Goal: Task Accomplishment & Management: Use online tool/utility

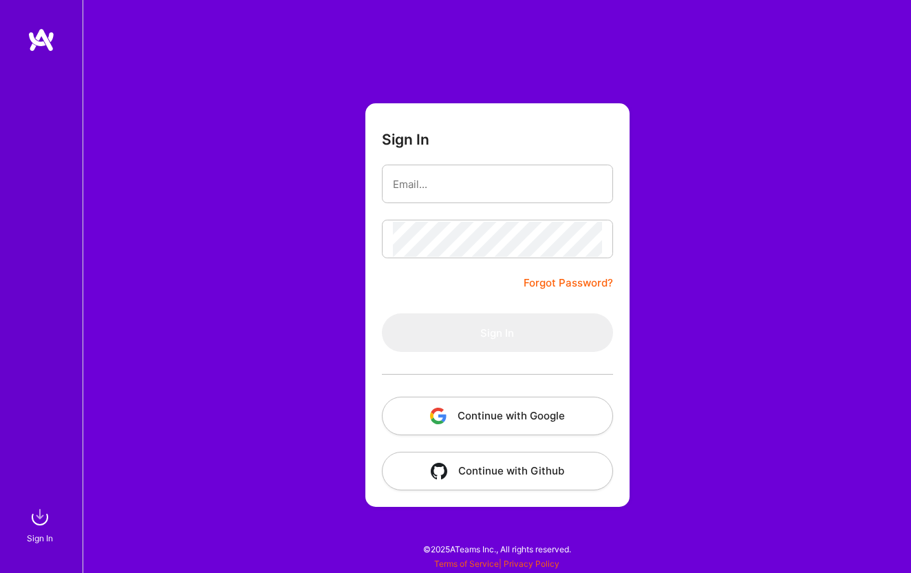
click at [489, 423] on button "Continue with Google" at bounding box center [497, 415] width 231 height 39
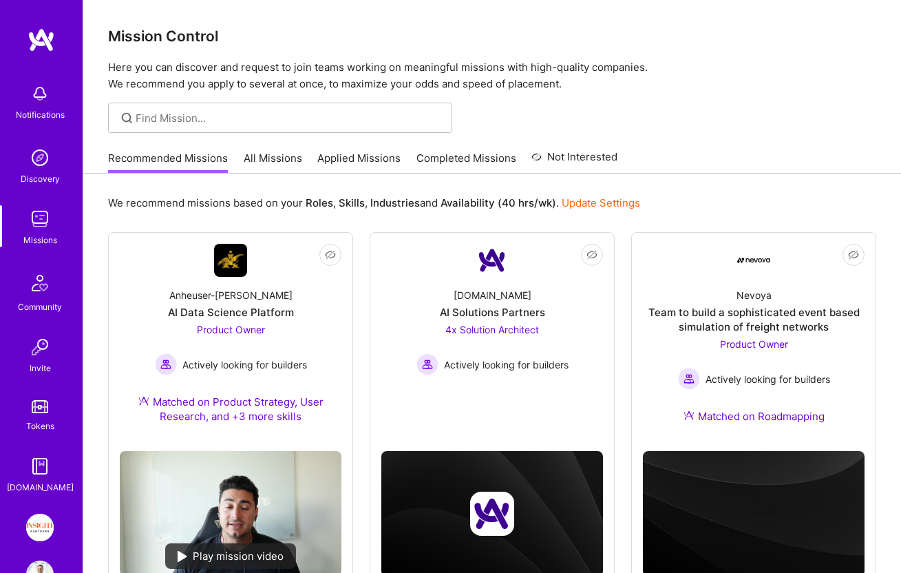
click at [43, 527] on img at bounding box center [40, 527] width 28 height 28
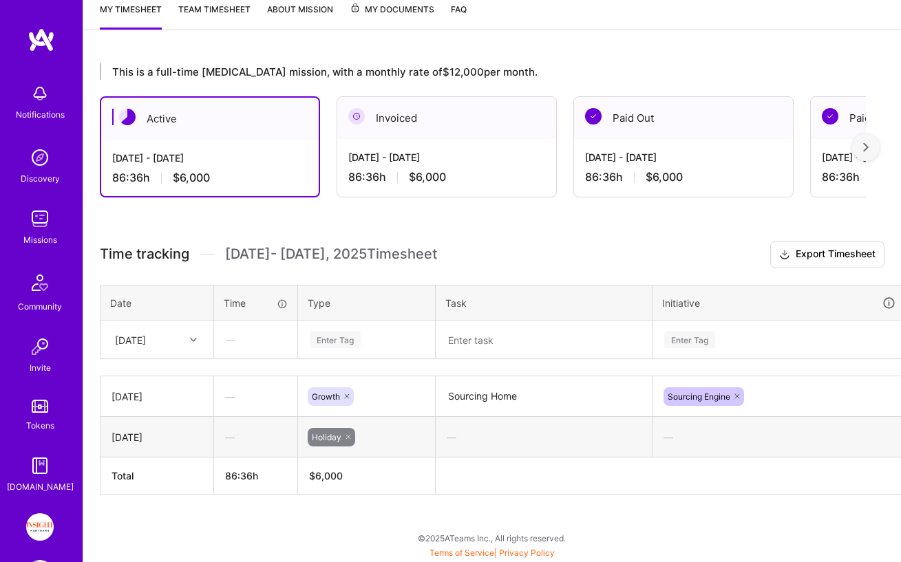
scroll to position [190, 0]
click at [200, 332] on div at bounding box center [194, 340] width 21 height 18
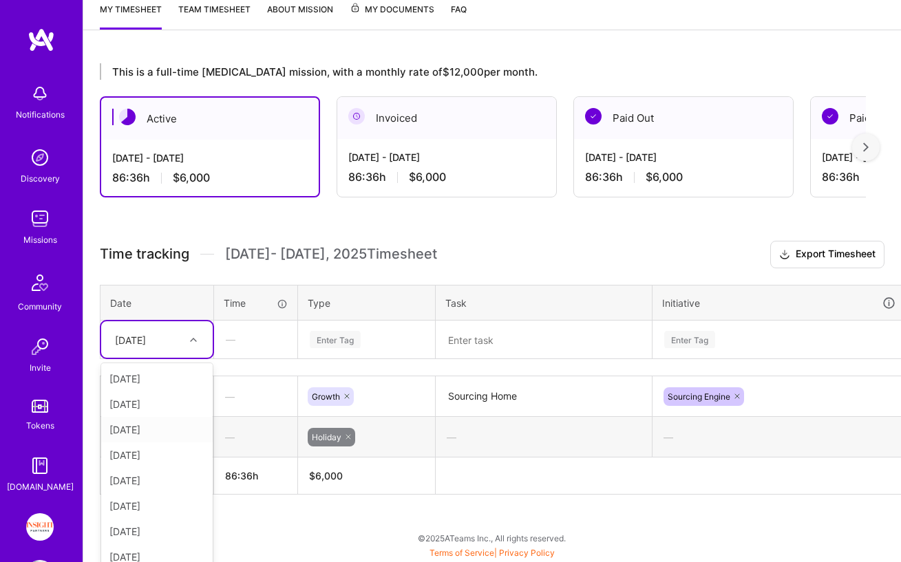
click at [176, 428] on div "[DATE]" at bounding box center [156, 429] width 111 height 25
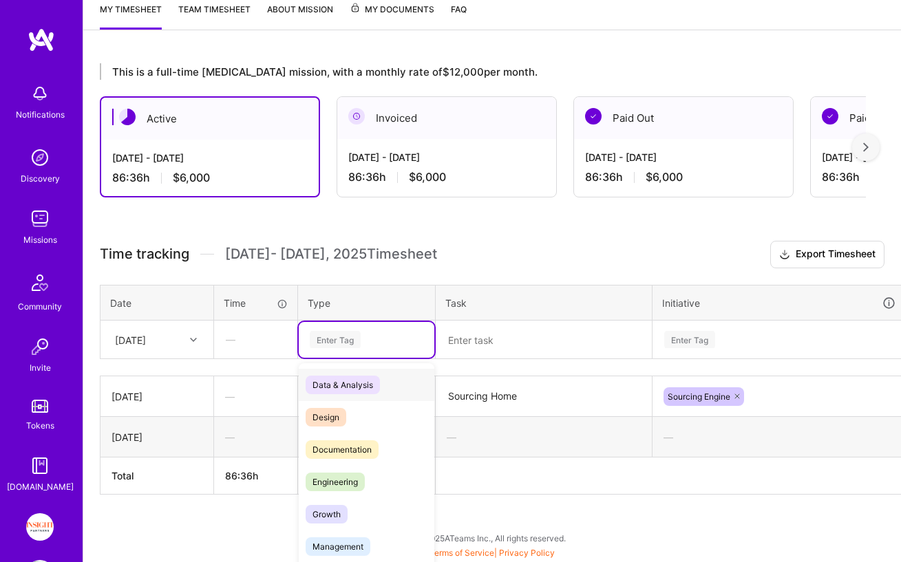
click at [386, 345] on div "Enter Tag" at bounding box center [366, 339] width 116 height 17
click at [338, 523] on span "Growth" at bounding box center [327, 514] width 42 height 19
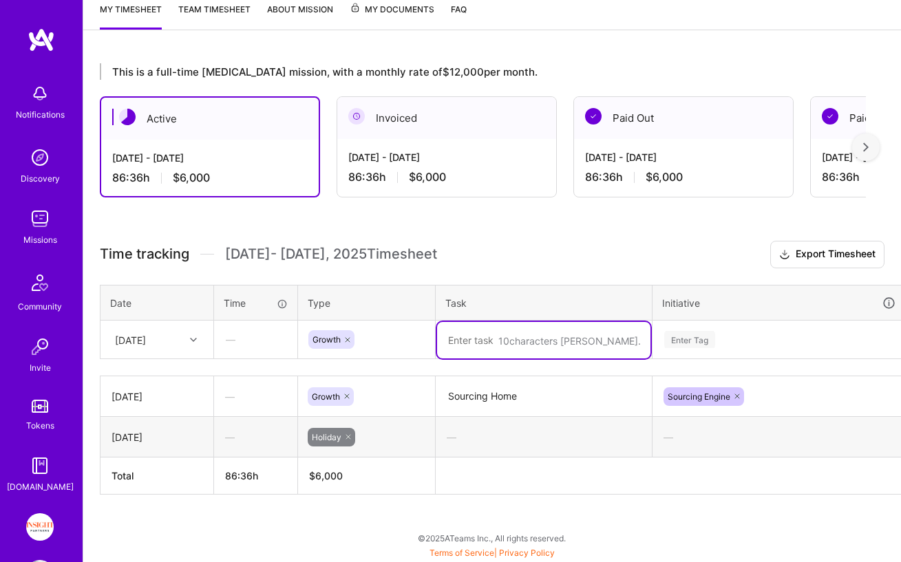
click at [521, 340] on textarea at bounding box center [543, 340] width 213 height 36
type textarea "Sourcing Homw"
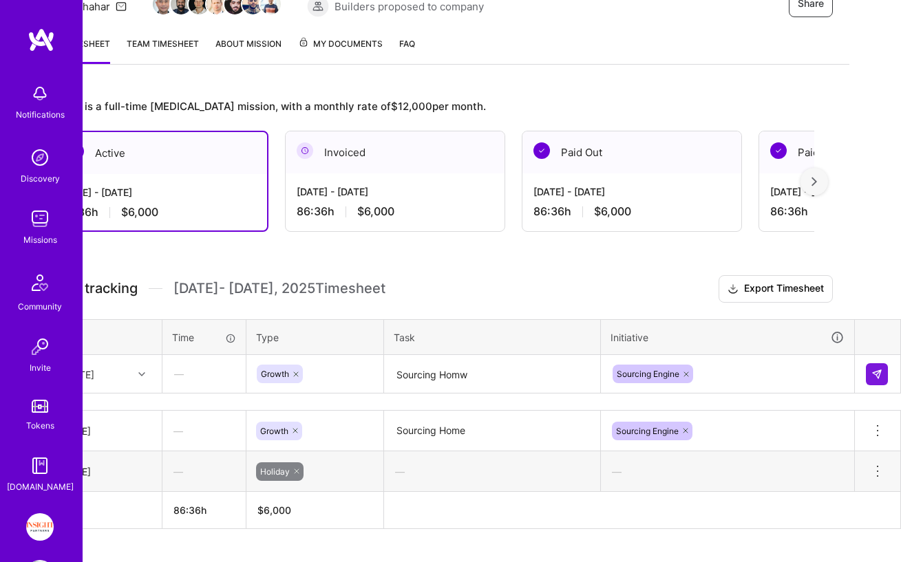
scroll to position [156, 52]
click at [879, 380] on button at bounding box center [877, 374] width 22 height 22
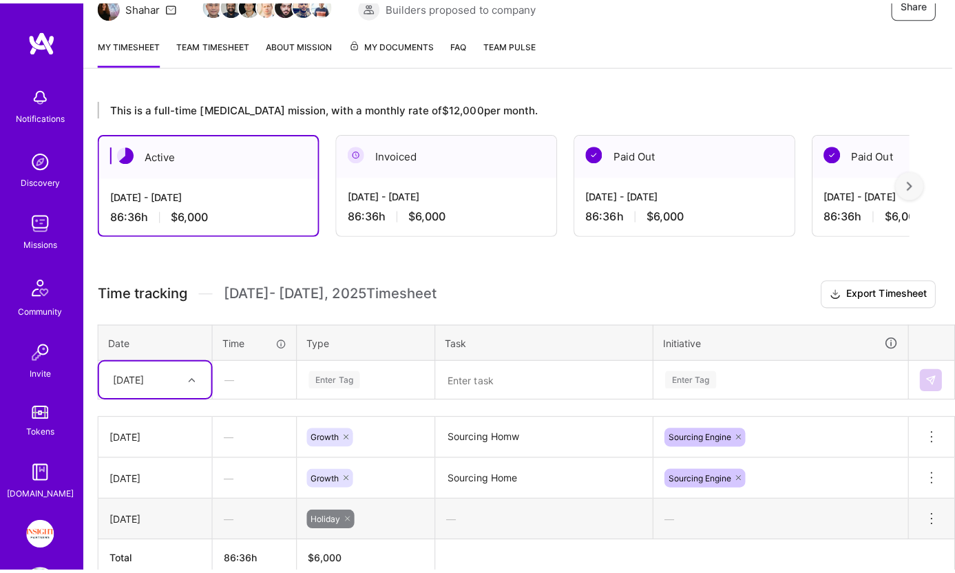
scroll to position [156, 0]
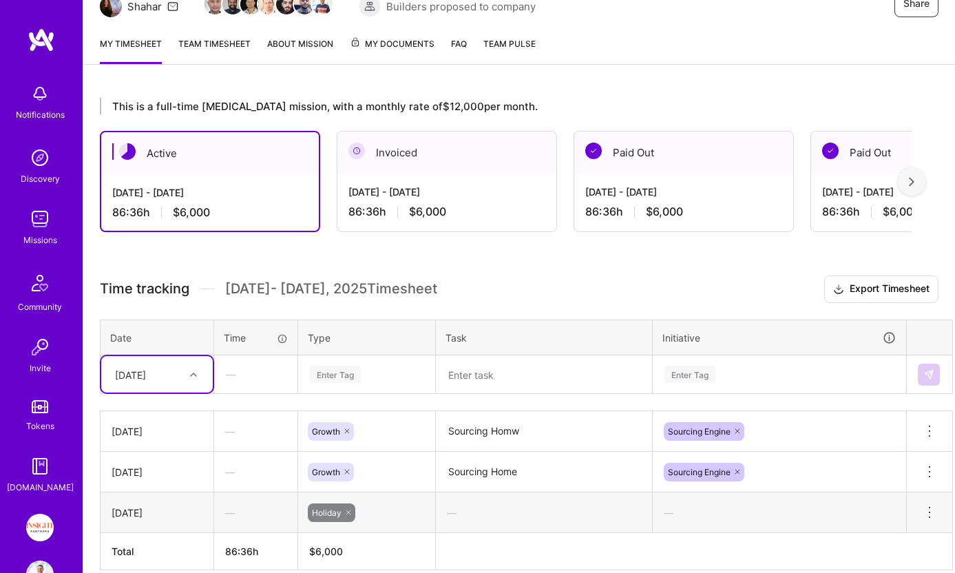
click at [201, 379] on div "option [DATE], selected. Select is focused ,type to refine list, press Down to …" at bounding box center [156, 374] width 111 height 36
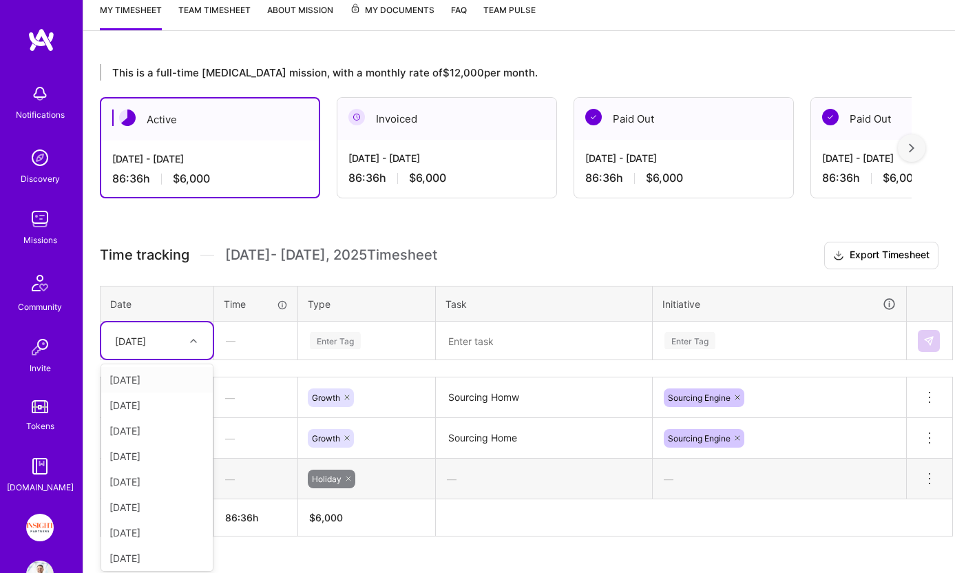
scroll to position [193, 0]
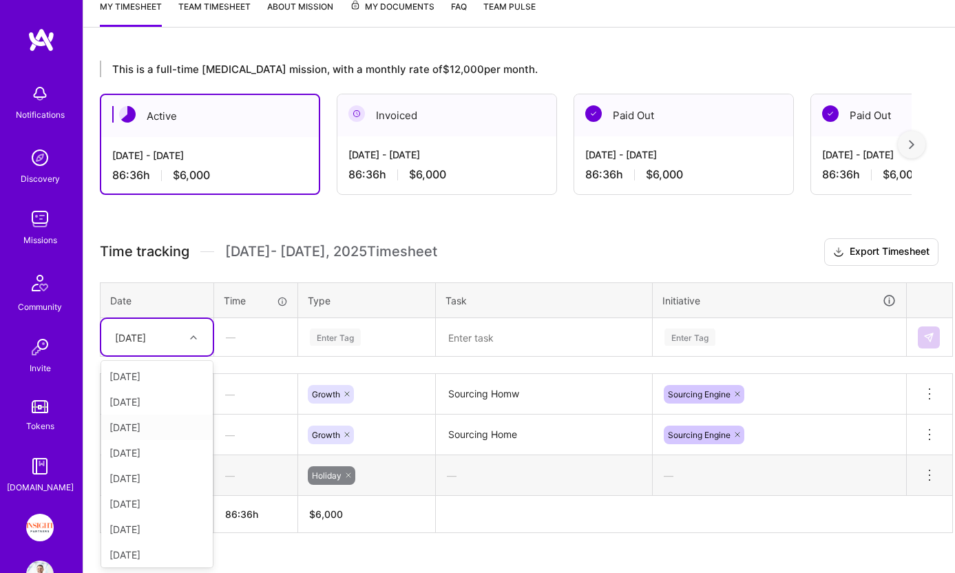
click at [165, 429] on div "[DATE]" at bounding box center [156, 426] width 111 height 25
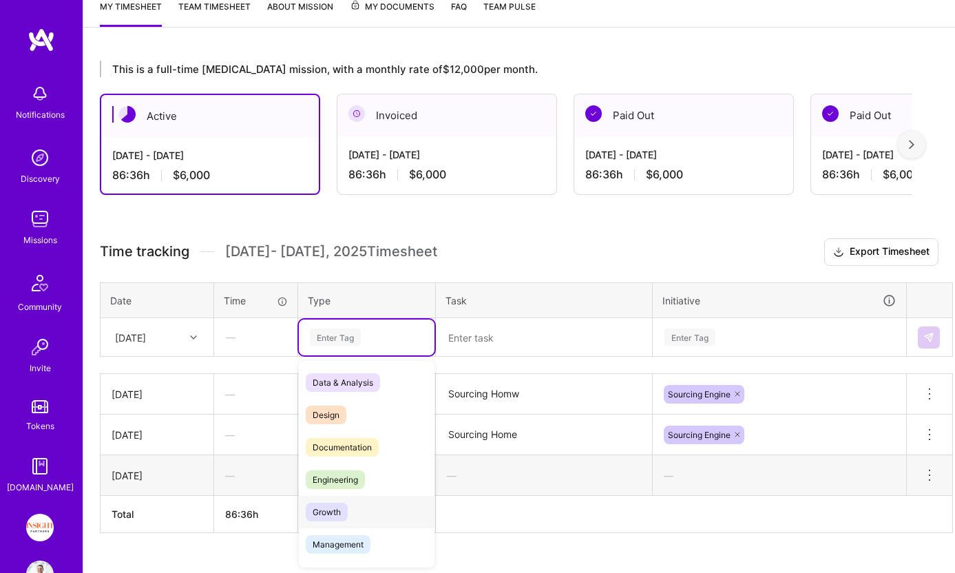
click at [347, 504] on span "Growth" at bounding box center [327, 511] width 42 height 19
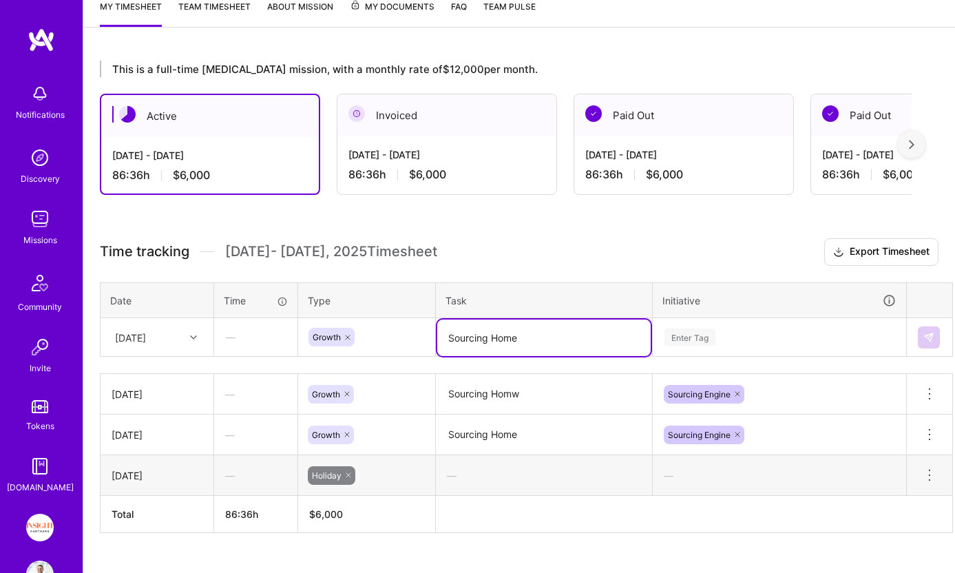
type textarea "Sourcing Home"
click at [569, 401] on textarea "Sourcing Homw" at bounding box center [543, 394] width 213 height 38
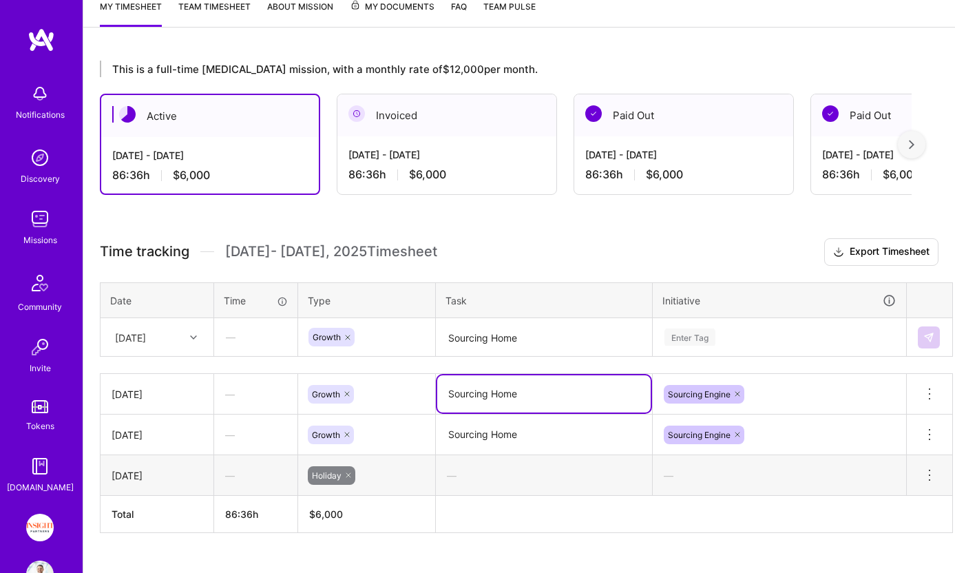
type textarea "Sourcing Home"
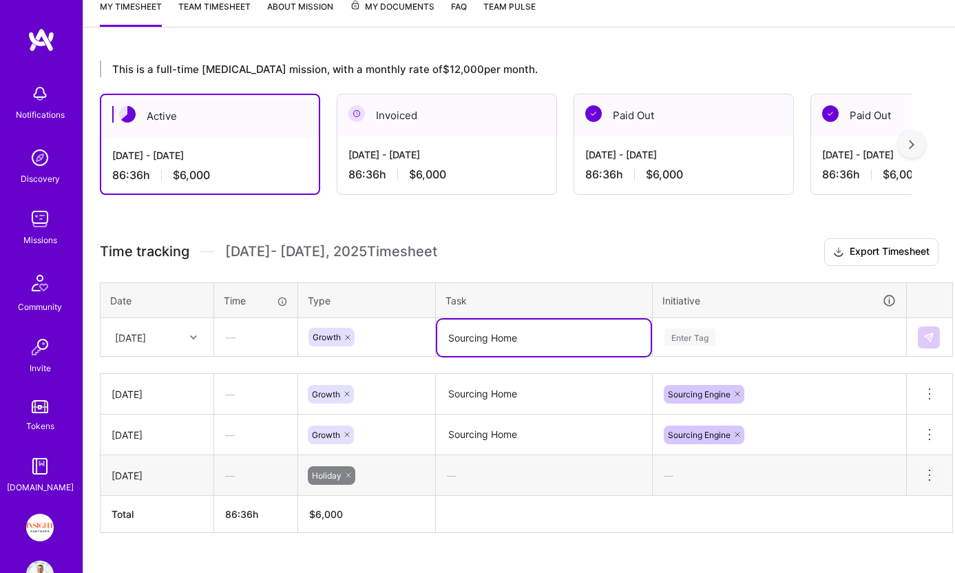
click at [596, 341] on textarea "Sourcing Home" at bounding box center [543, 337] width 213 height 36
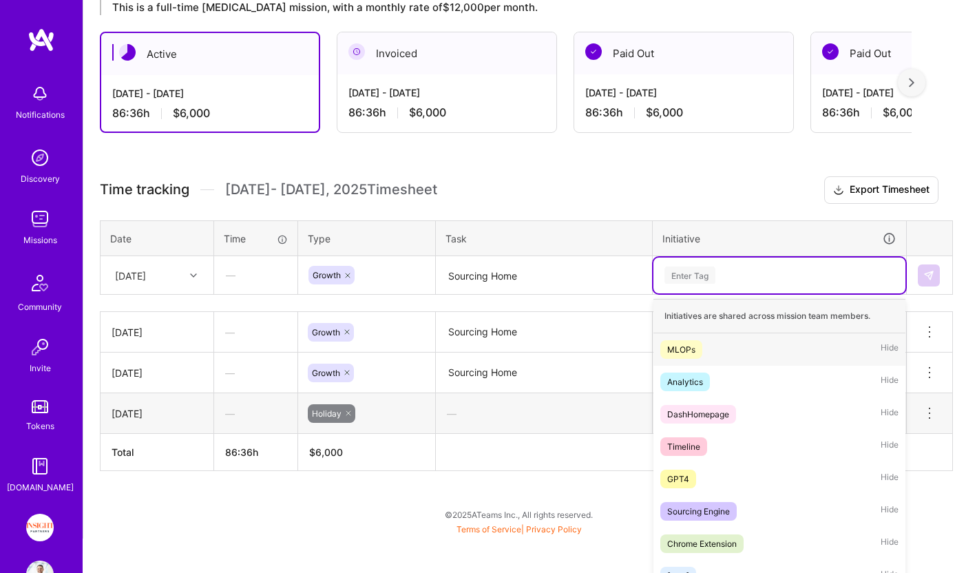
scroll to position [263, 0]
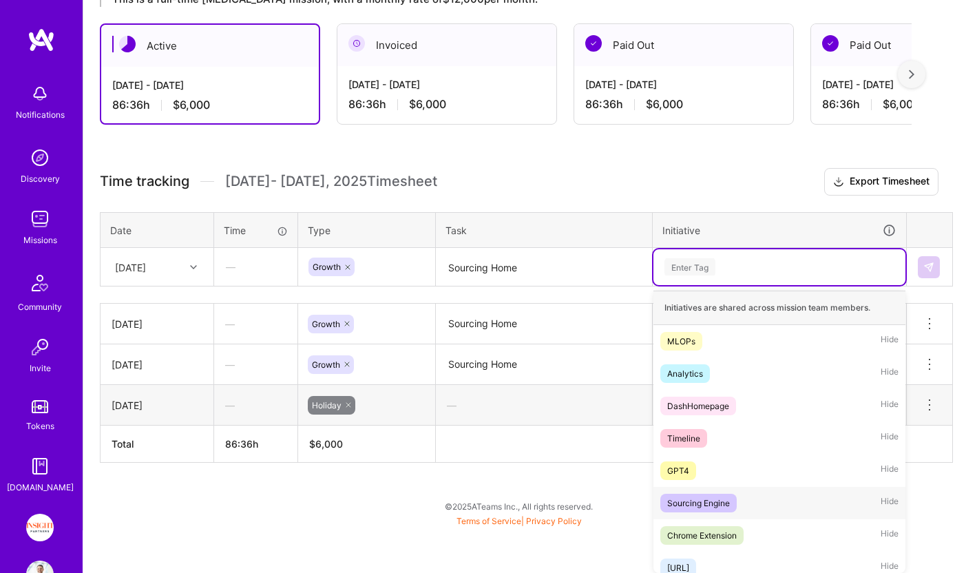
click at [706, 513] on div "Sourcing Engine Hide" at bounding box center [779, 503] width 252 height 32
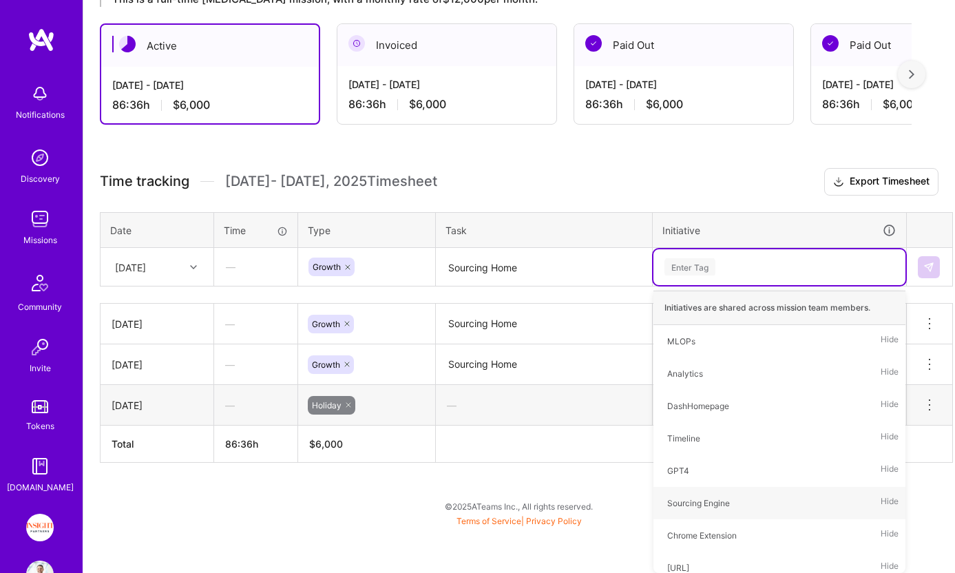
scroll to position [220, 0]
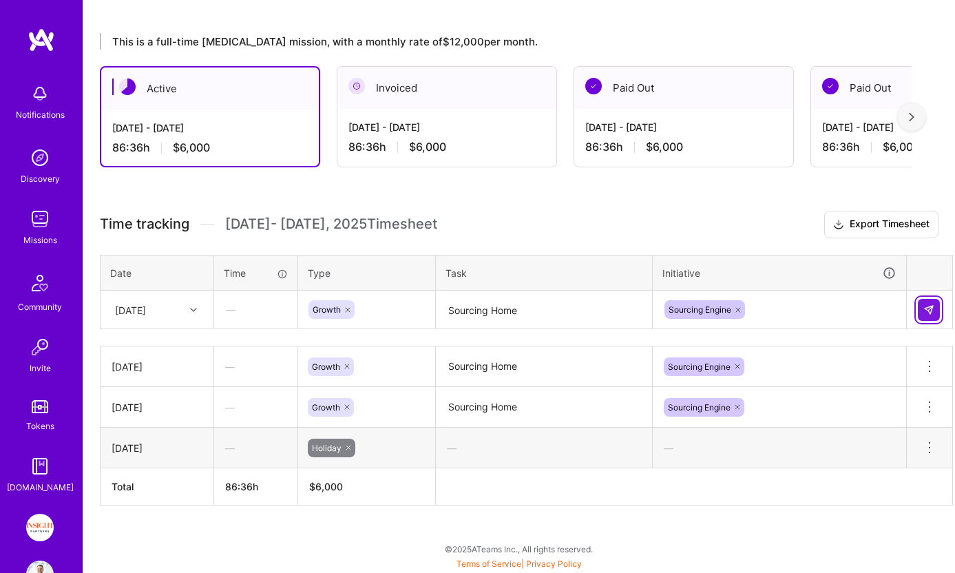
click at [911, 310] on button at bounding box center [928, 310] width 22 height 22
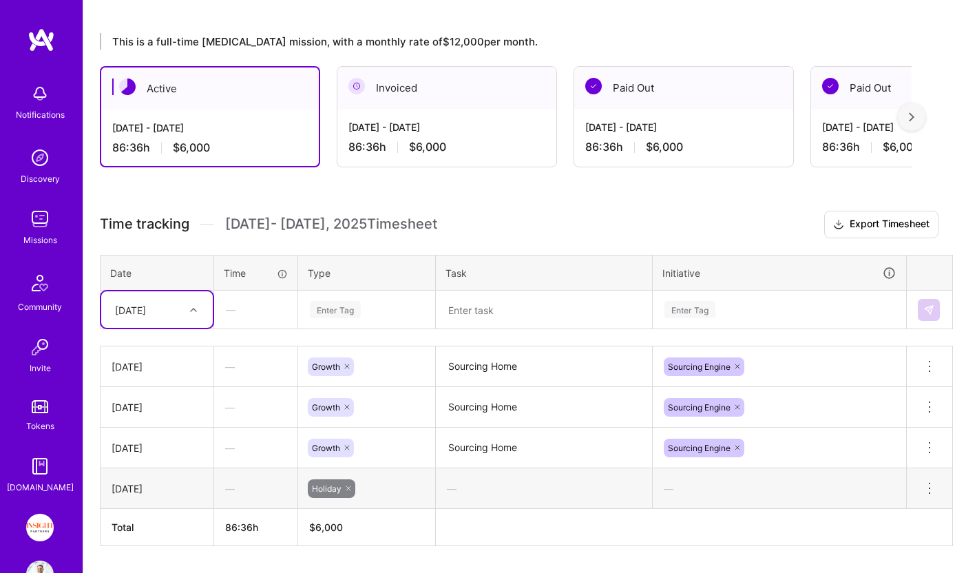
click at [182, 319] on div "[DATE]" at bounding box center [146, 309] width 76 height 23
click at [153, 434] on div "[DATE]" at bounding box center [156, 424] width 111 height 25
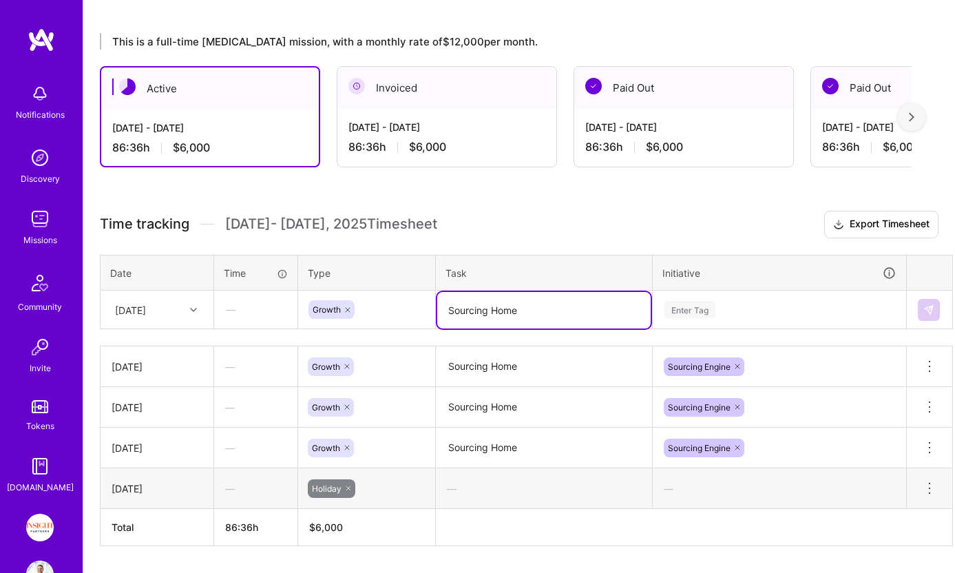
type textarea "Sourcing Home"
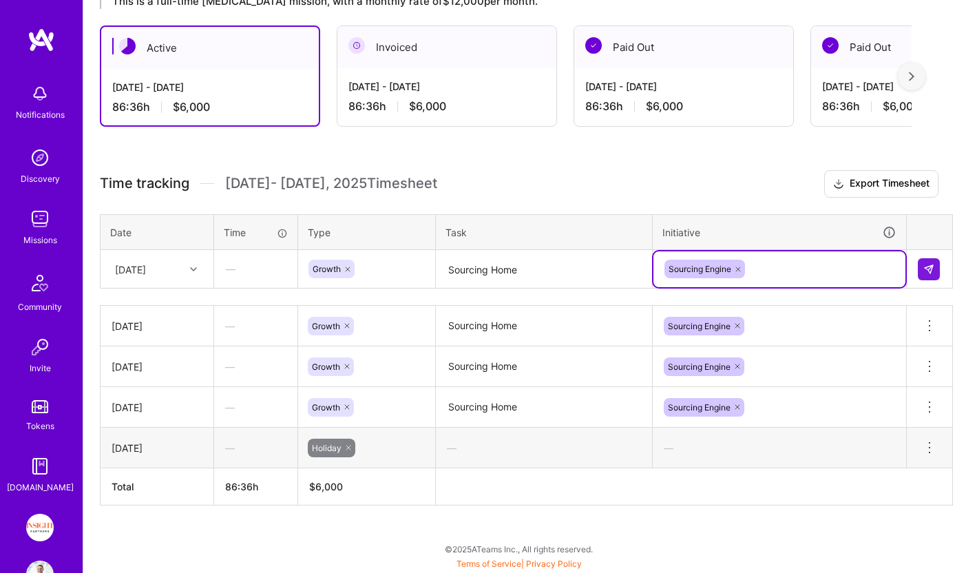
scroll to position [261, 0]
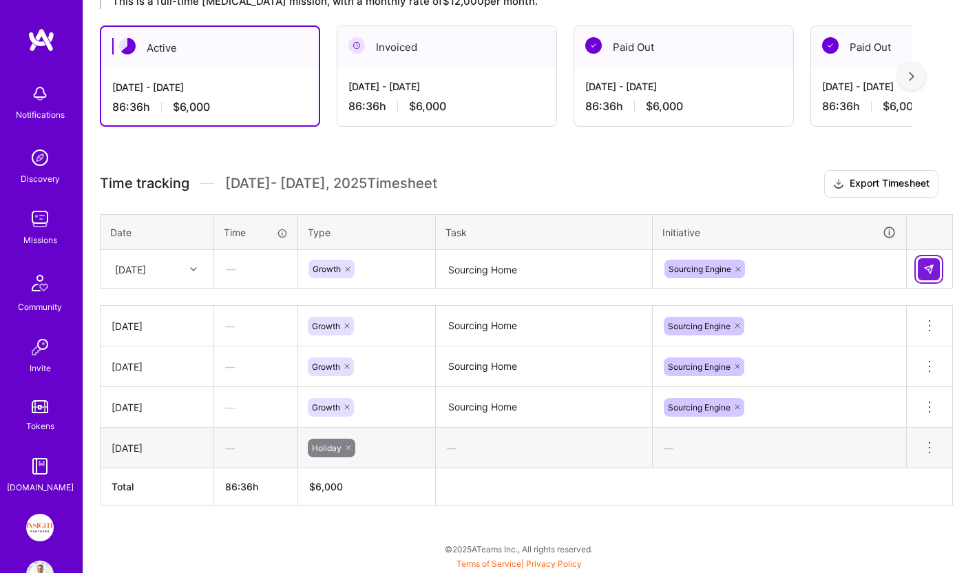
click at [911, 263] on button at bounding box center [928, 269] width 22 height 22
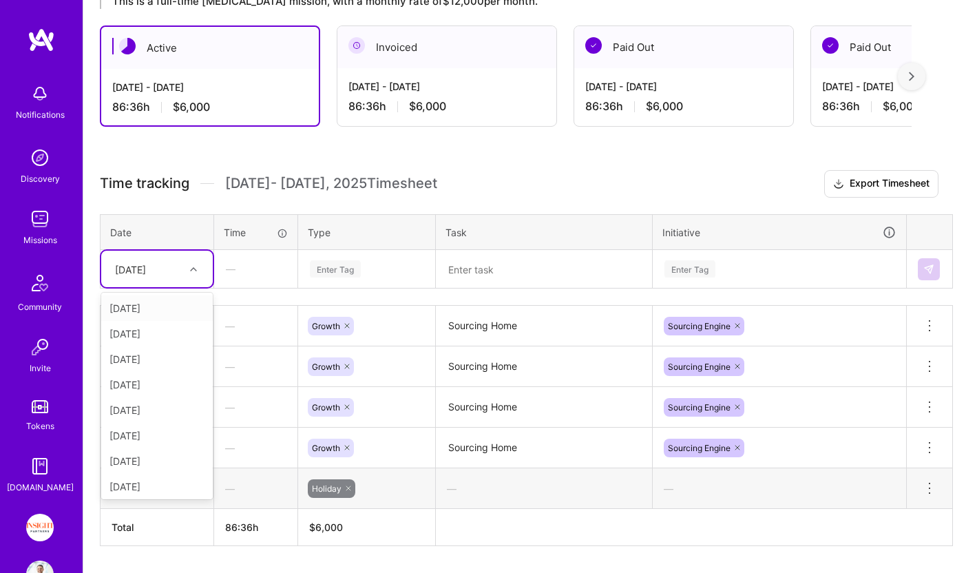
click at [195, 270] on icon at bounding box center [193, 269] width 7 height 7
click at [141, 464] on div "[DATE]" at bounding box center [156, 460] width 111 height 25
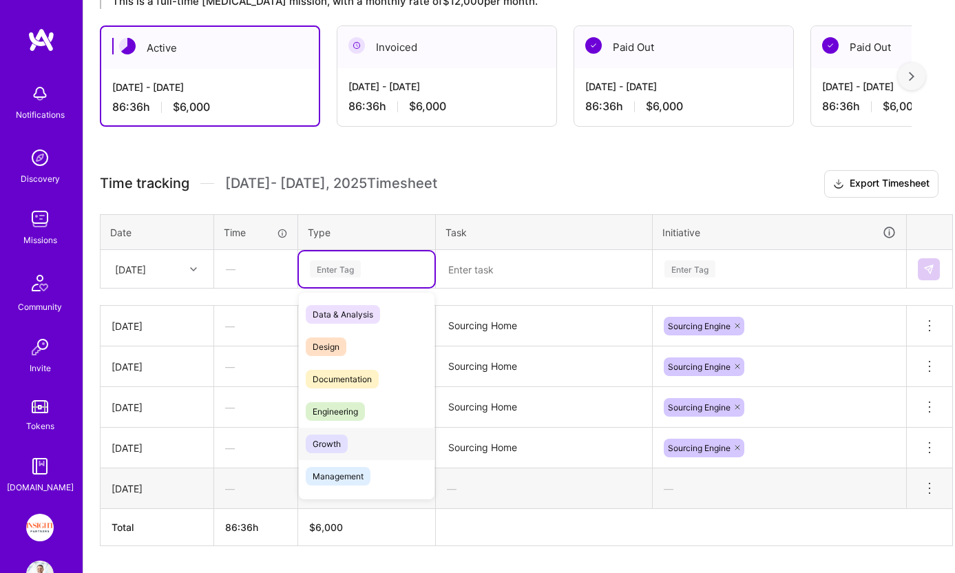
click at [343, 440] on span "Growth" at bounding box center [327, 443] width 42 height 19
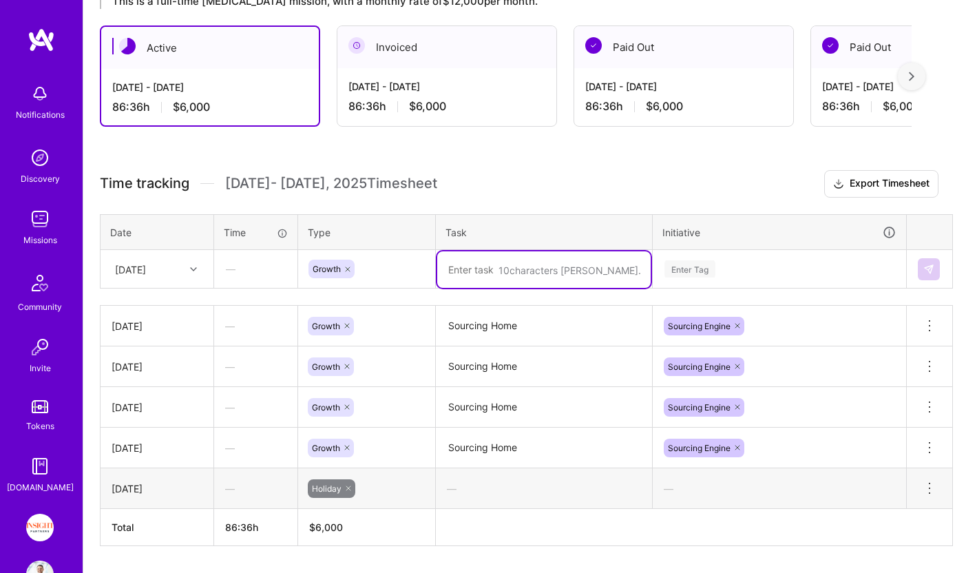
click at [519, 254] on textarea at bounding box center [543, 269] width 213 height 36
type textarea "Sourcing Home"
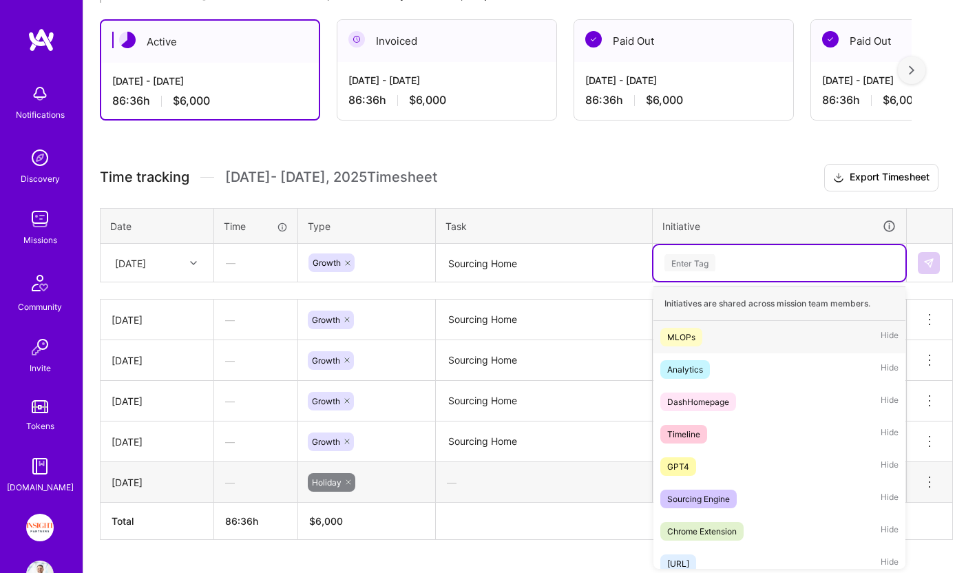
scroll to position [268, 0]
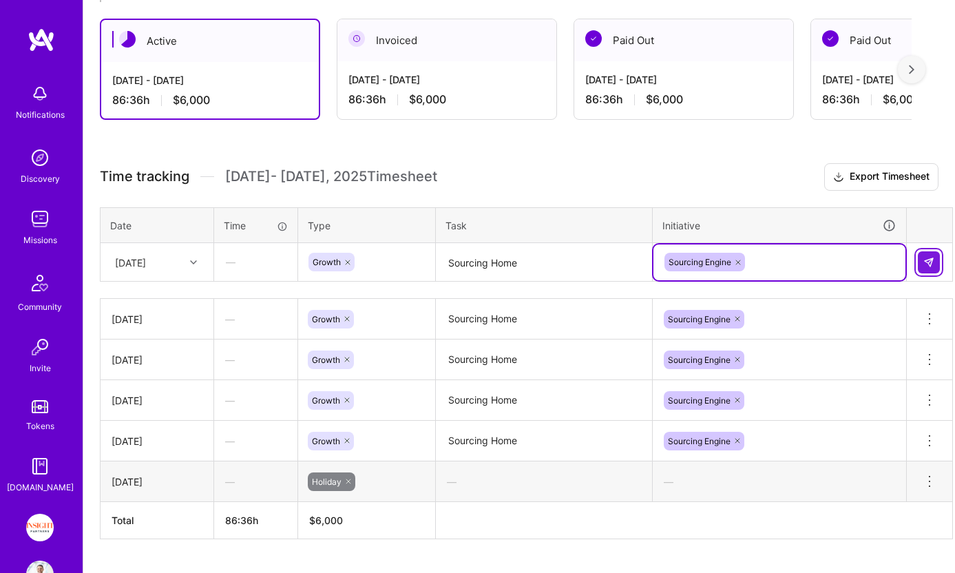
click at [911, 268] on button at bounding box center [928, 262] width 22 height 22
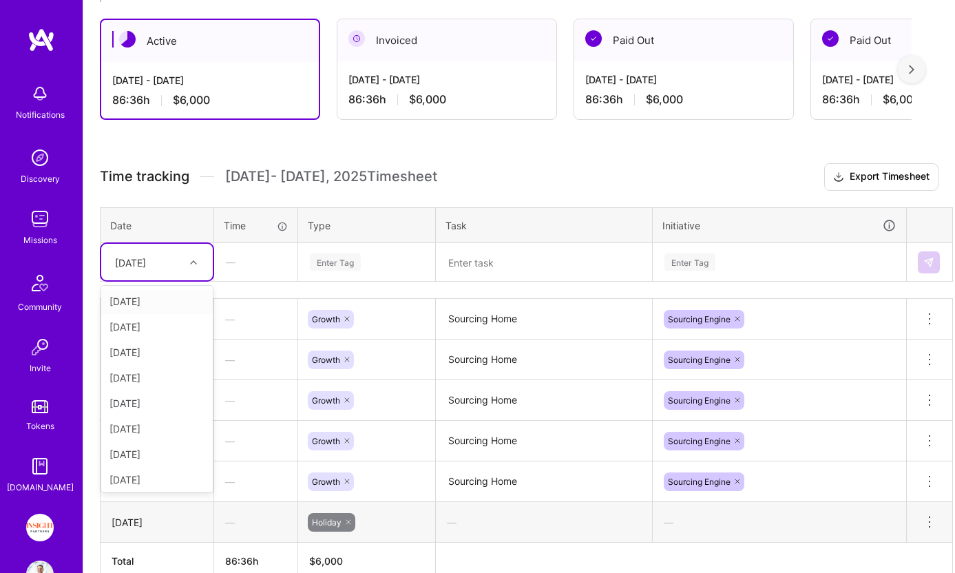
click at [202, 268] on div at bounding box center [194, 262] width 21 height 18
click at [156, 452] on div "[DATE]" at bounding box center [156, 450] width 111 height 25
click at [345, 265] on div "Enter Tag" at bounding box center [335, 261] width 51 height 21
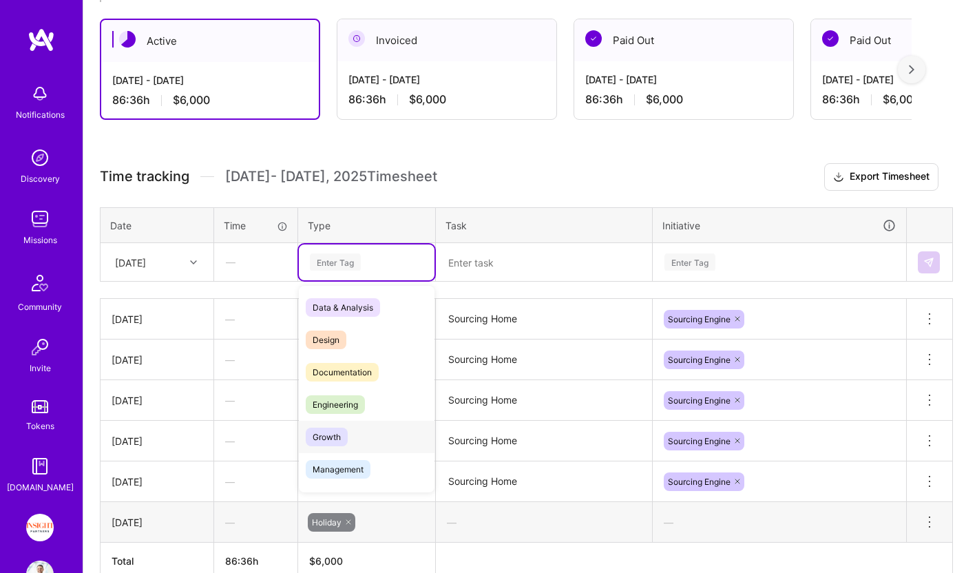
click at [328, 434] on span "Growth" at bounding box center [327, 436] width 42 height 19
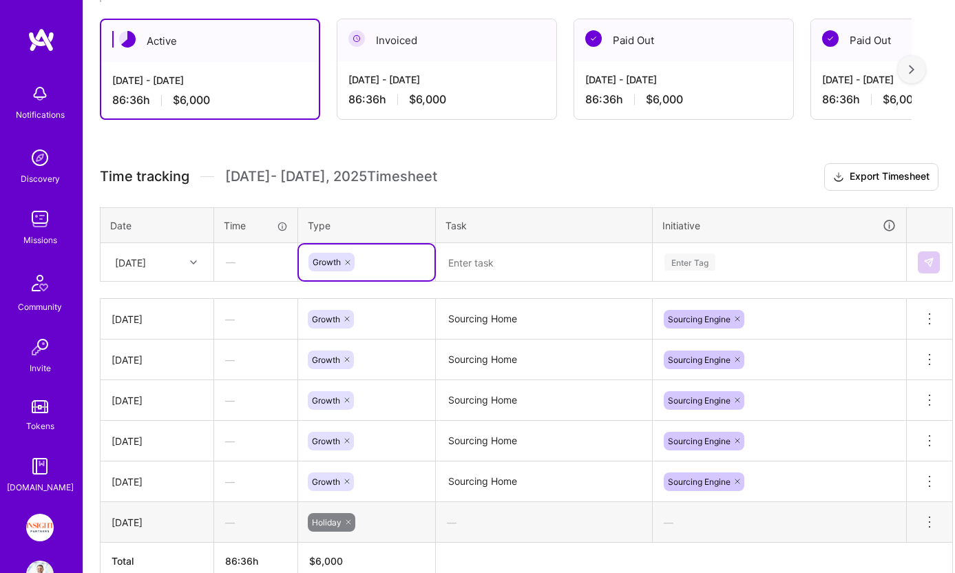
click at [498, 269] on textarea at bounding box center [543, 262] width 213 height 36
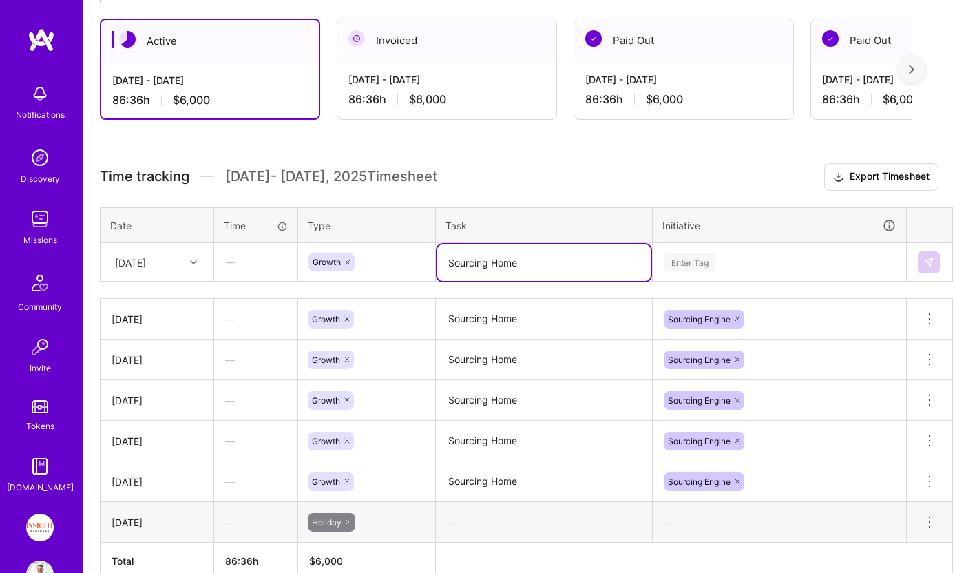
type textarea "Sourcing Home"
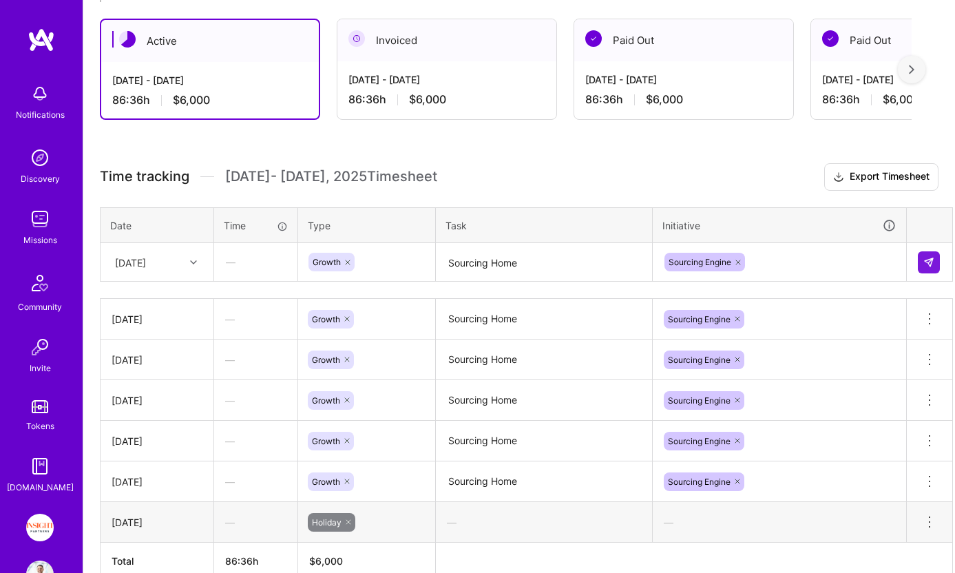
click at [911, 250] on td at bounding box center [929, 262] width 46 height 39
click at [911, 260] on img at bounding box center [928, 262] width 11 height 11
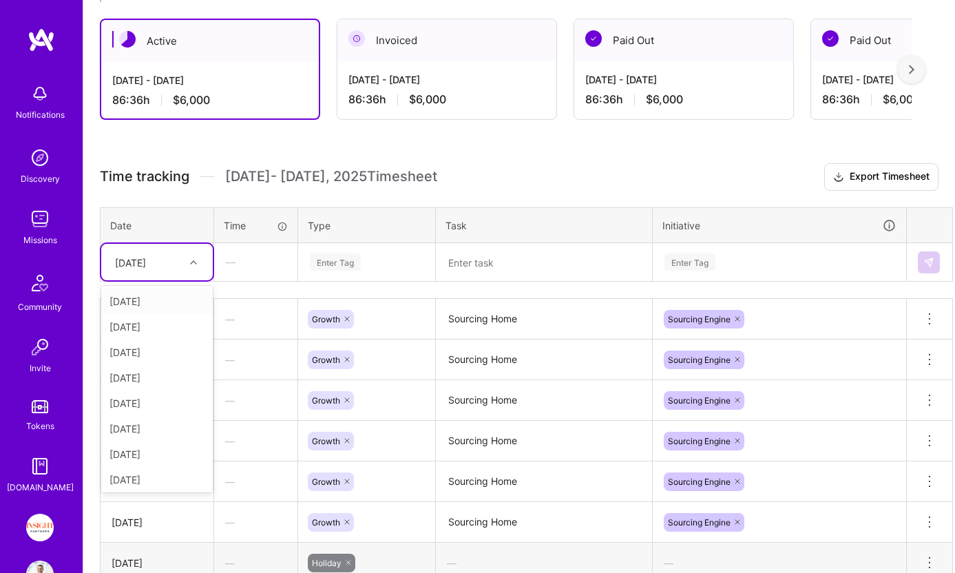
click at [183, 269] on div "[DATE]" at bounding box center [146, 262] width 76 height 23
click at [160, 473] on div "[DATE]" at bounding box center [156, 476] width 111 height 25
click at [359, 268] on div "Enter Tag" at bounding box center [335, 261] width 51 height 21
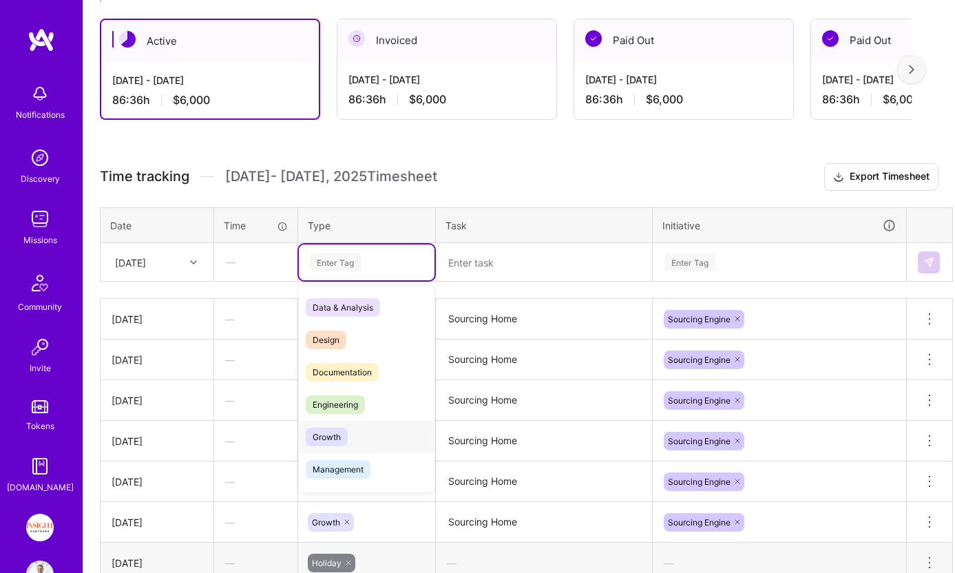
click at [341, 434] on span "Growth" at bounding box center [327, 436] width 42 height 19
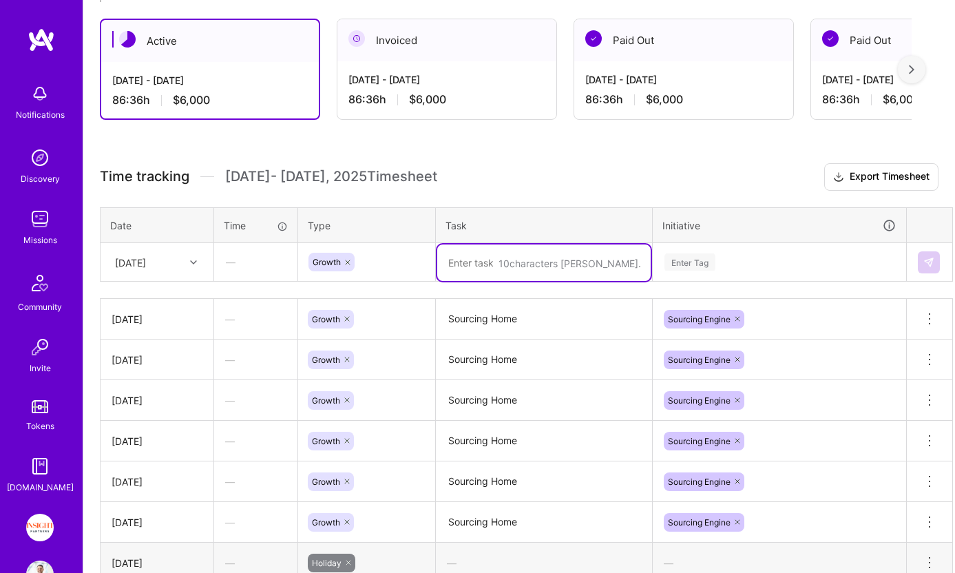
click at [507, 264] on textarea at bounding box center [543, 262] width 213 height 36
type textarea "Sourcing Home"
click at [787, 253] on div "Enter Tag" at bounding box center [779, 261] width 233 height 17
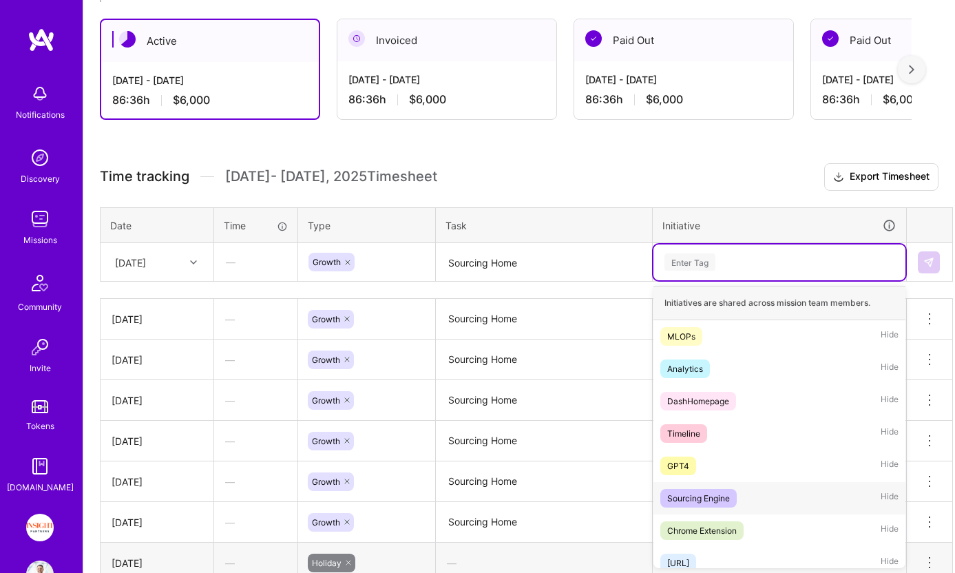
click at [728, 502] on div "Sourcing Engine" at bounding box center [698, 498] width 63 height 14
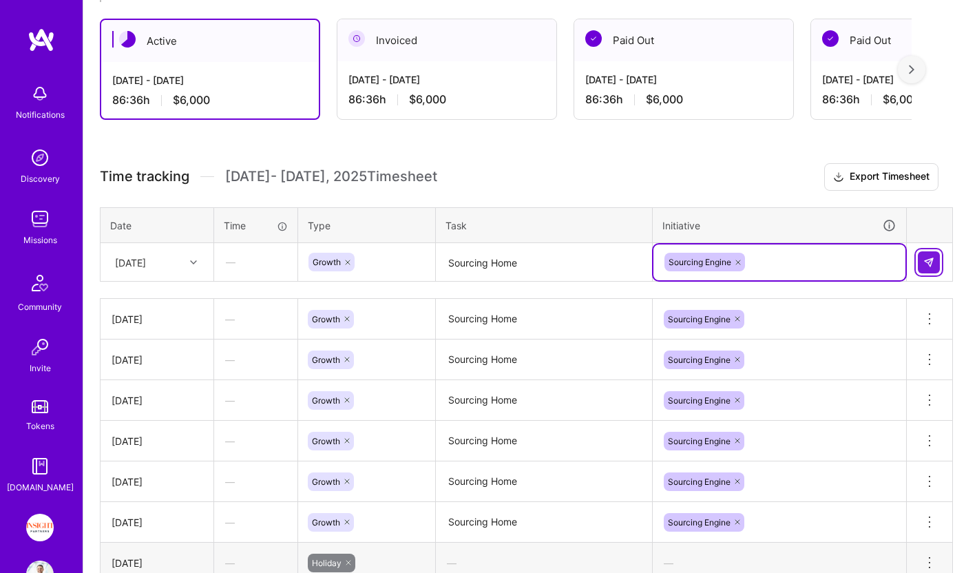
click at [911, 264] on img at bounding box center [928, 262] width 11 height 11
